Goal: Information Seeking & Learning: Learn about a topic

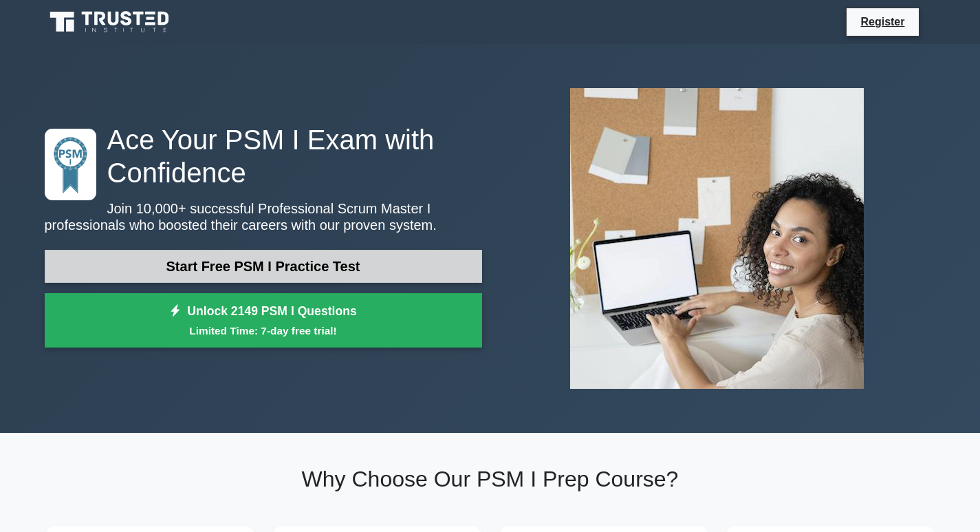
click at [246, 256] on link "Start Free PSM I Practice Test" at bounding box center [264, 266] width 438 height 33
